Goal: Transaction & Acquisition: Download file/media

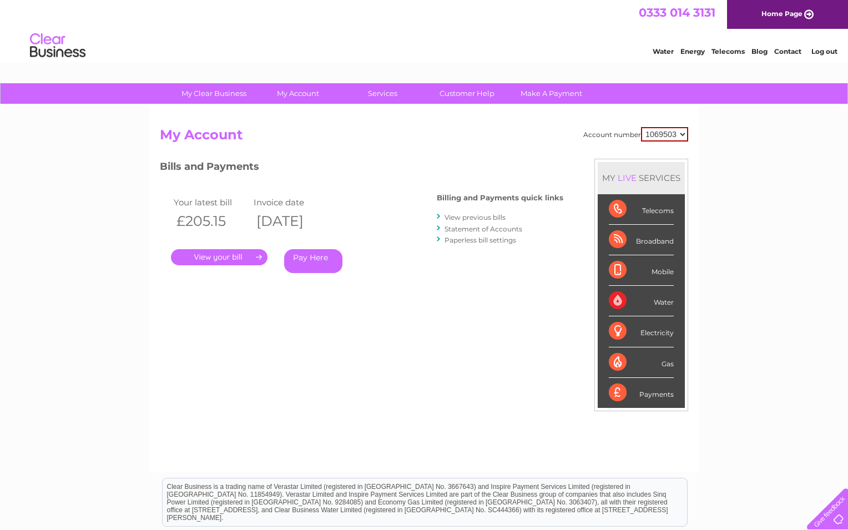
click at [485, 215] on link "View previous bills" at bounding box center [475, 217] width 61 height 8
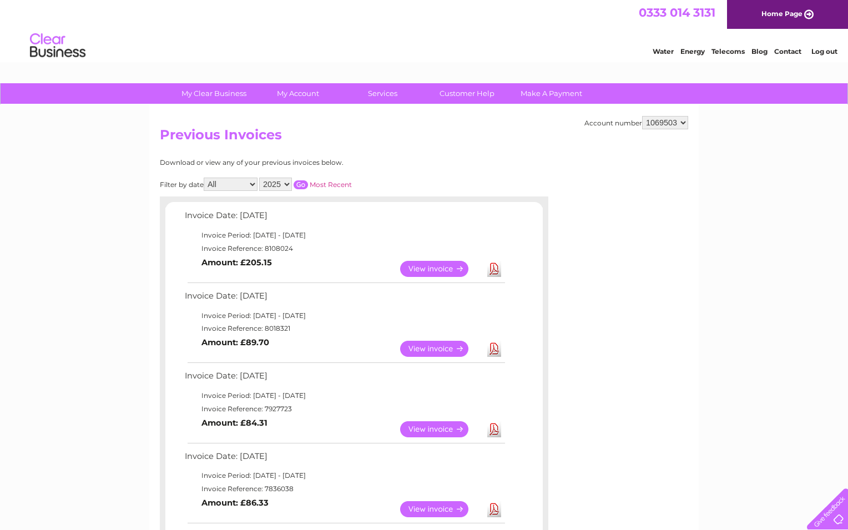
click at [494, 349] on link "Download" at bounding box center [494, 349] width 14 height 16
click at [493, 266] on link "Download" at bounding box center [494, 269] width 14 height 16
click at [494, 430] on link "Download" at bounding box center [494, 429] width 14 height 16
click at [492, 513] on link "Download" at bounding box center [494, 509] width 14 height 16
